Goal: Check status: Check status

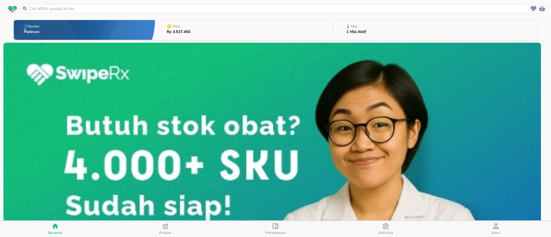
click at [387, 226] on icon "button" at bounding box center [386, 227] width 6 height 6
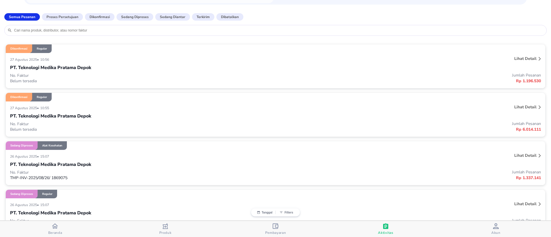
scroll to position [129, 0]
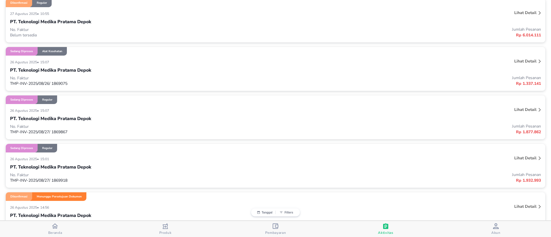
click at [110, 199] on div "Dikonfirmasi Menunggu Persetujuan Dokumen" at bounding box center [276, 197] width 540 height 9
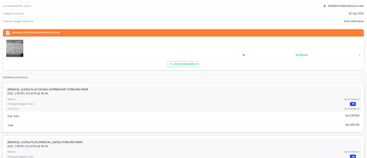
scroll to position [0, 0]
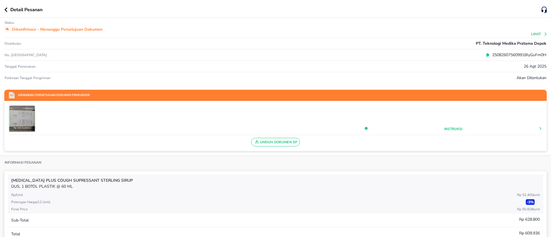
click at [25, 119] on img at bounding box center [21, 118] width 25 height 25
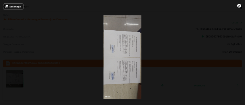
scroll to position [129, 0]
click at [198, 75] on div at bounding box center [183, 86] width 361 height 127
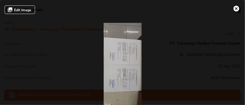
click at [26, 11] on span "Edit Image" at bounding box center [22, 9] width 17 height 5
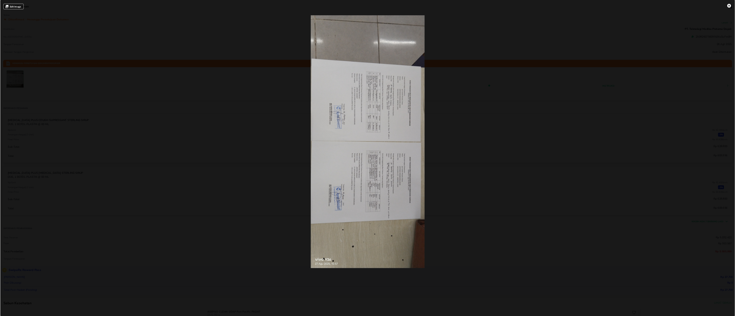
scroll to position [129, 0]
